Goal: Task Accomplishment & Management: Use online tool/utility

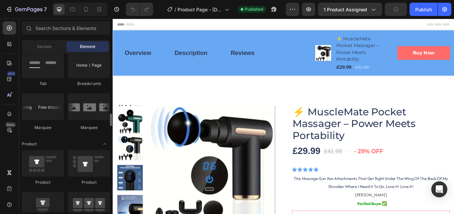
scroll to position [802, 0]
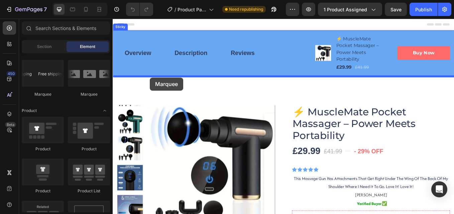
drag, startPoint x: 154, startPoint y: 97, endPoint x: 156, endPoint y: 88, distance: 9.4
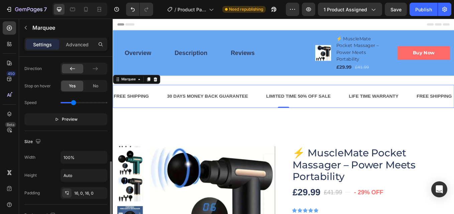
scroll to position [267, 0]
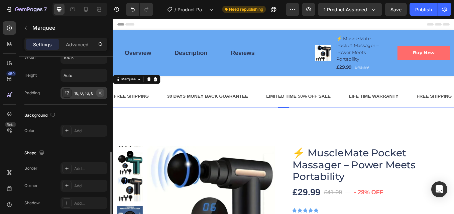
click at [102, 95] on icon "button" at bounding box center [100, 93] width 5 height 5
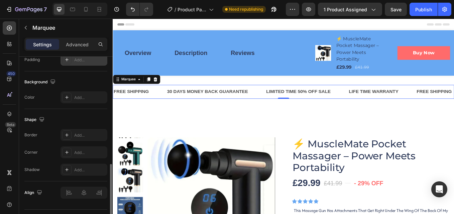
scroll to position [317, 0]
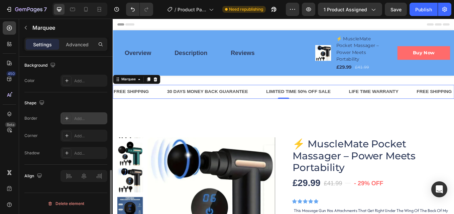
click at [67, 120] on icon at bounding box center [66, 118] width 5 height 5
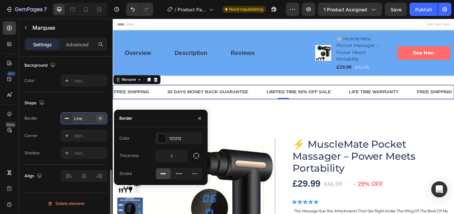
click at [100, 118] on icon "button" at bounding box center [100, 118] width 3 height 3
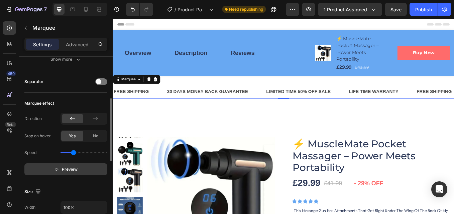
scroll to position [84, 0]
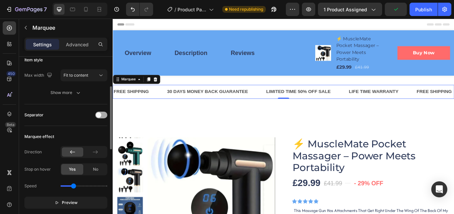
click at [101, 115] on div at bounding box center [101, 115] width 12 height 7
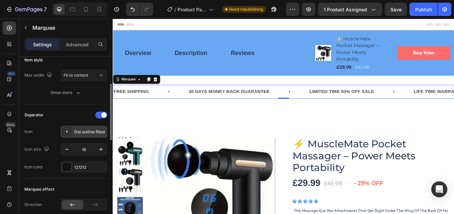
click at [88, 133] on div "Dot outline filled" at bounding box center [89, 132] width 31 height 6
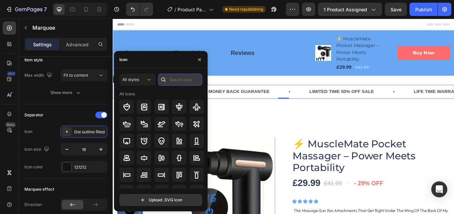
click at [177, 80] on input "text" at bounding box center [180, 80] width 44 height 12
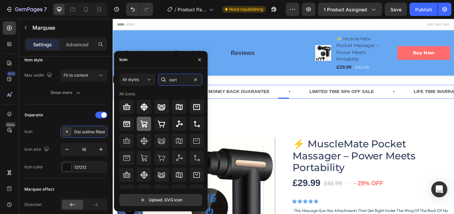
type input "cart"
click at [139, 121] on div at bounding box center [144, 124] width 14 height 14
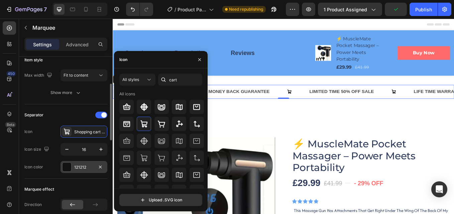
click at [78, 162] on div "121212" at bounding box center [83, 167] width 47 height 12
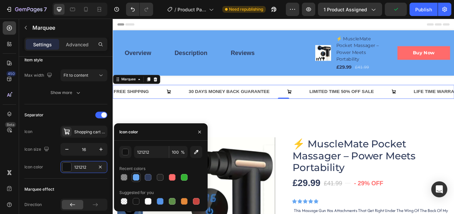
click at [133, 176] on div at bounding box center [136, 177] width 7 height 7
type input "68A8F2"
click at [388, 105] on div "LIMITED TIME 50% OFF SALE" at bounding box center [381, 104] width 77 height 11
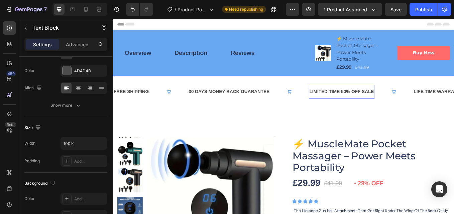
scroll to position [0, 0]
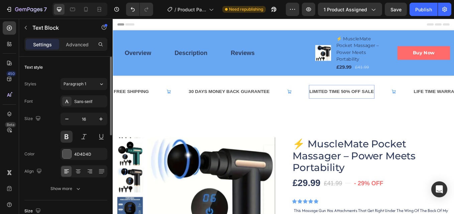
click at [388, 104] on div "LIMITED TIME 50% OFF SALE" at bounding box center [381, 104] width 77 height 11
click at [333, 102] on div "30 DAYS MONEY BACK GUARANTEE Text Block" at bounding box center [272, 105] width 142 height 16
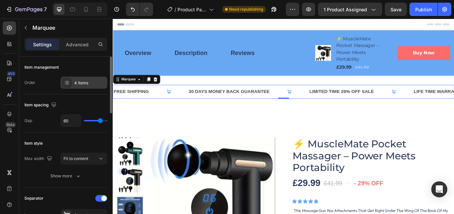
click at [80, 83] on div "4 items" at bounding box center [89, 83] width 31 height 6
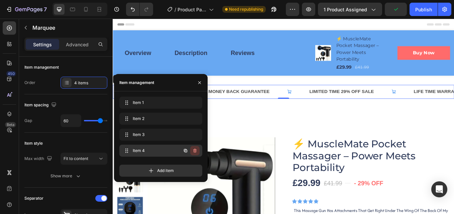
click at [195, 151] on icon "button" at bounding box center [194, 150] width 5 height 5
click at [194, 152] on div "Delete" at bounding box center [190, 151] width 12 height 6
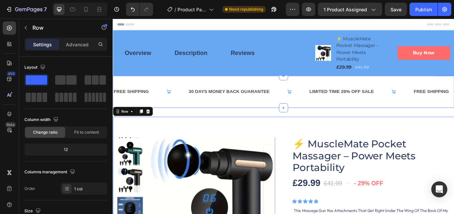
click at [229, 114] on div "FREE SHIPPING Text Block 30 DAYS MONEY BACK GUARANTEE Text Block LIMITED TIME 2…" at bounding box center [313, 105] width 401 height 38
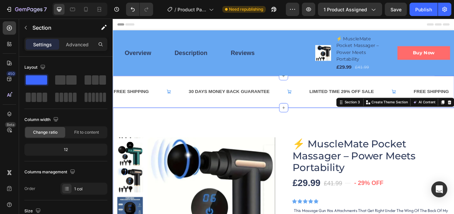
click at [293, 114] on div "FREE SHIPPING Text Block 30 DAYS MONEY BACK GUARANTEE Text Block LIMITED TIME 2…" at bounding box center [313, 105] width 401 height 38
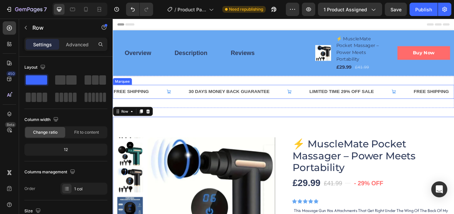
click at [299, 106] on div "30 DAYS MONEY BACK GUARANTEE Text Block" at bounding box center [272, 105] width 142 height 16
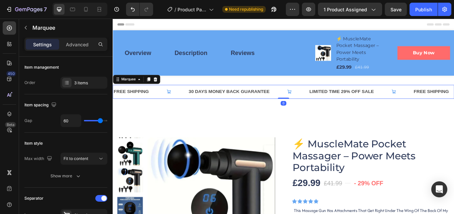
drag, startPoint x: 313, startPoint y: 119, endPoint x: 311, endPoint y: 82, distance: 36.8
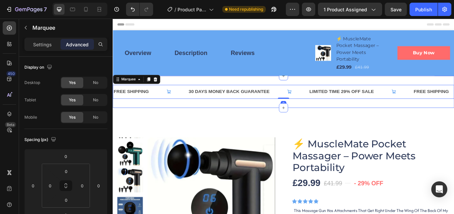
click at [310, 92] on div "FREE SHIPPING Text Block 30 DAYS MONEY BACK GUARANTEE Text Block LIMITED TIME 2…" at bounding box center [313, 105] width 401 height 38
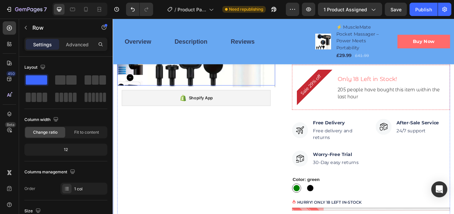
scroll to position [134, 0]
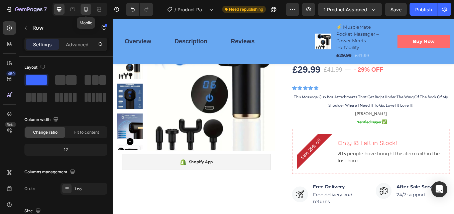
click at [86, 8] on icon at bounding box center [86, 9] width 7 height 7
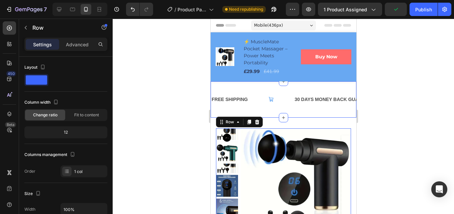
click at [294, 108] on div "FREE SHIPPING Text Block 30 DAYS MONEY BACK GUARANTEE Text Block LIMITED TIME 2…" at bounding box center [283, 100] width 146 height 36
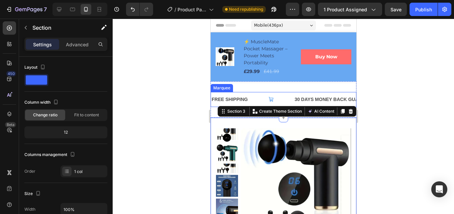
click at [284, 93] on div "FREE SHIPPING Text Block" at bounding box center [251, 99] width 83 height 15
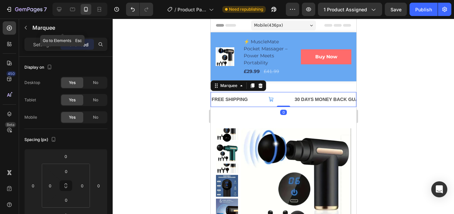
click at [35, 36] on div "Marquee" at bounding box center [62, 28] width 87 height 19
click at [36, 42] on p "Settings" at bounding box center [42, 44] width 19 height 7
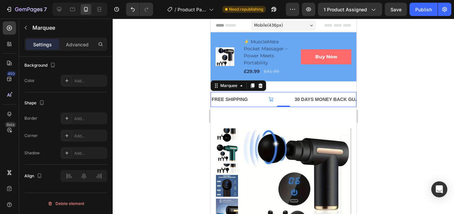
scroll to position [170, 0]
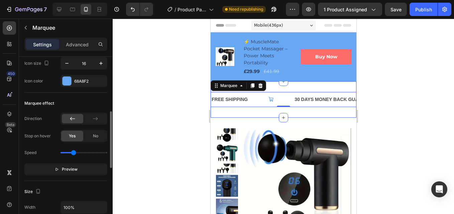
click at [304, 91] on div "FREE SHIPPING Text Block 30 DAYS MONEY BACK GUARANTEE Text Block LIMITED TIME 2…" at bounding box center [283, 100] width 146 height 36
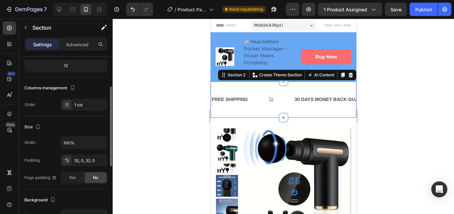
scroll to position [100, 0]
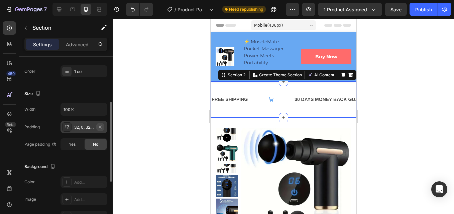
click at [101, 128] on icon "button" at bounding box center [100, 127] width 5 height 5
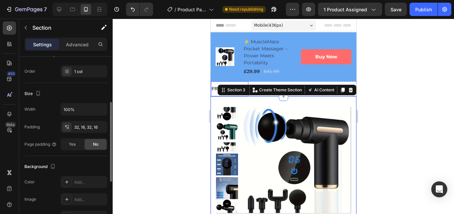
click at [239, 83] on div "FREE SHIPPING Text Block" at bounding box center [228, 89] width 37 height 15
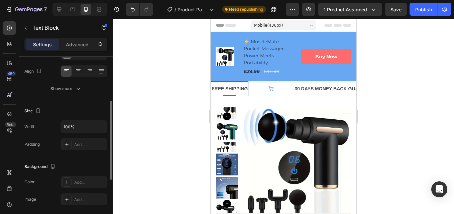
scroll to position [0, 0]
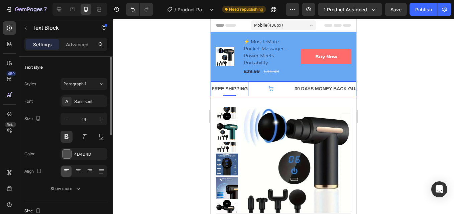
click at [278, 88] on div "FREE SHIPPING Text Block 0" at bounding box center [251, 89] width 83 height 15
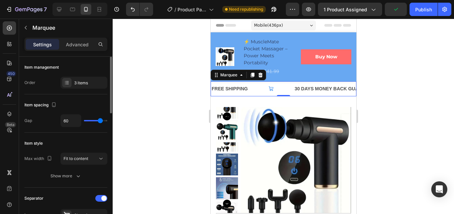
click at [251, 89] on div "FREE SHIPPING Text Block" at bounding box center [251, 89] width 83 height 15
click at [253, 90] on div "FREE SHIPPING Text Block" at bounding box center [251, 89] width 83 height 15
click at [74, 83] on div "3 items" at bounding box center [89, 83] width 31 height 6
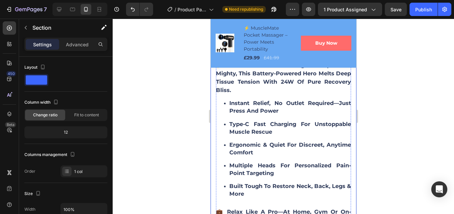
scroll to position [568, 0]
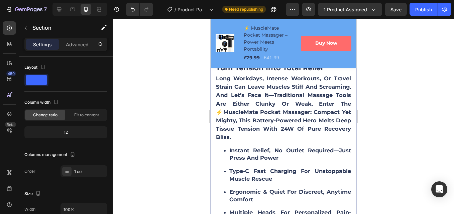
click at [264, 123] on div "Turn Tension Into Total Relief Long workdays, intense workouts, or travel strai…" at bounding box center [282, 175] width 135 height 243
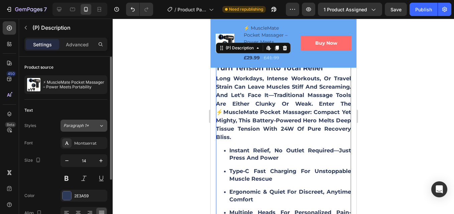
click at [90, 128] on div "Paragraph 1*" at bounding box center [76, 126] width 27 height 6
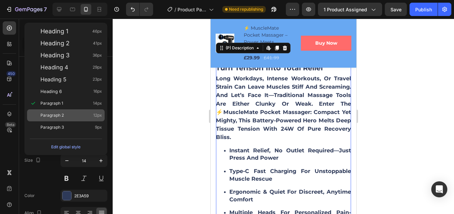
click at [68, 113] on div "Paragraph 2 12px" at bounding box center [70, 115] width 61 height 7
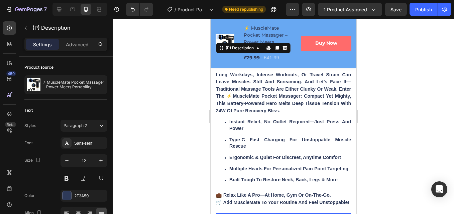
click at [94, 127] on div "Paragraph 2" at bounding box center [80, 126] width 35 height 6
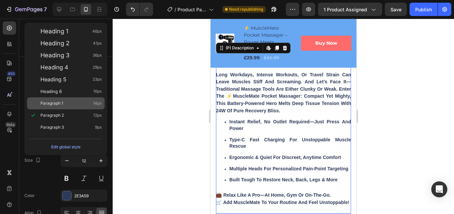
click at [81, 103] on div "Paragraph 1 14px" at bounding box center [70, 103] width 61 height 7
type input "14"
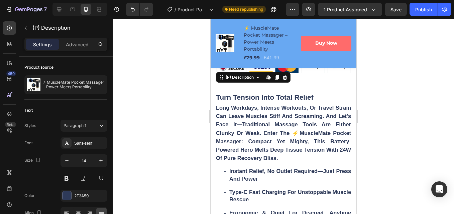
scroll to position [535, 0]
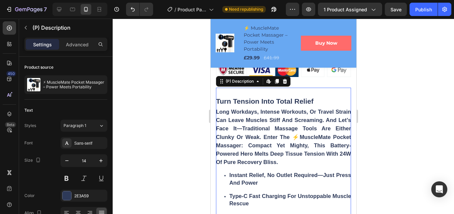
click at [287, 126] on h3 "Long workdays, intense workouts, or travel strain can leave muscles stiff and s…" at bounding box center [282, 137] width 135 height 56
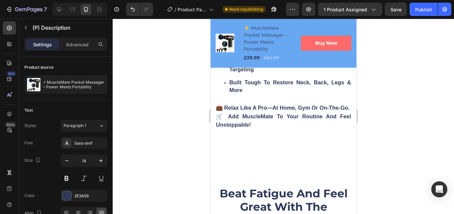
scroll to position [739, 0]
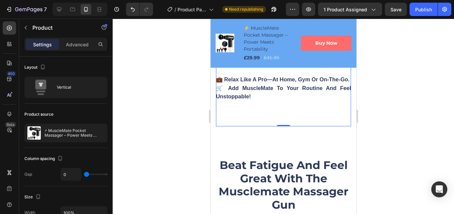
drag, startPoint x: 278, startPoint y: 134, endPoint x: 277, endPoint y: 129, distance: 5.2
click at [278, 127] on div "0" at bounding box center [282, 127] width 135 height 0
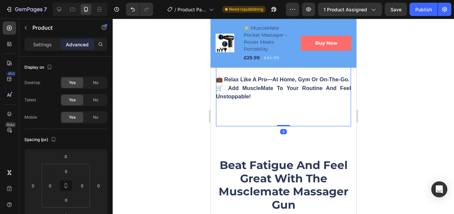
drag, startPoint x: 279, startPoint y: 133, endPoint x: 307, endPoint y: 98, distance: 44.9
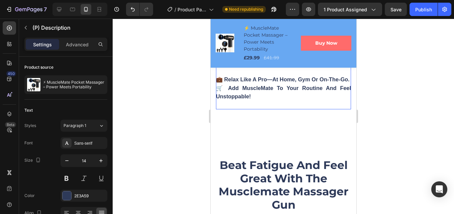
click at [307, 98] on h3 "💼 Relax like a pro—at home, gym or on-the-go. 🛒 Add MuscleMate to your routine …" at bounding box center [282, 88] width 135 height 23
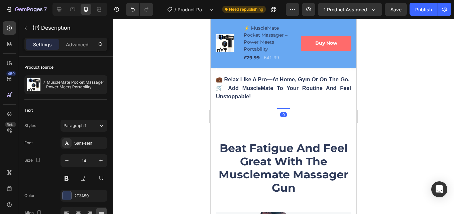
drag, startPoint x: 281, startPoint y: 132, endPoint x: 278, endPoint y: 114, distance: 18.9
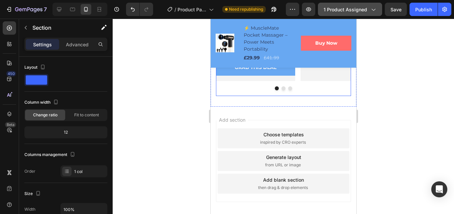
scroll to position [2510, 0]
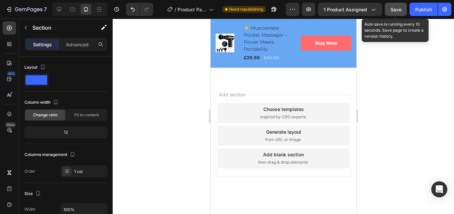
click at [391, 12] on span "Save" at bounding box center [395, 10] width 11 height 6
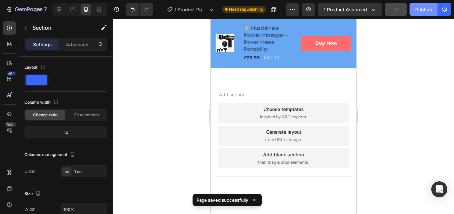
click at [418, 13] on button "Publish" at bounding box center [423, 9] width 28 height 13
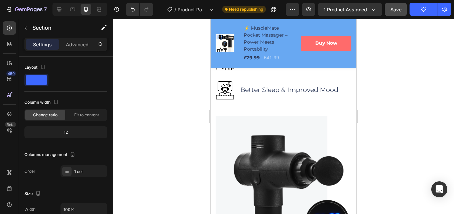
scroll to position [1006, 0]
